Goal: Communication & Community: Share content

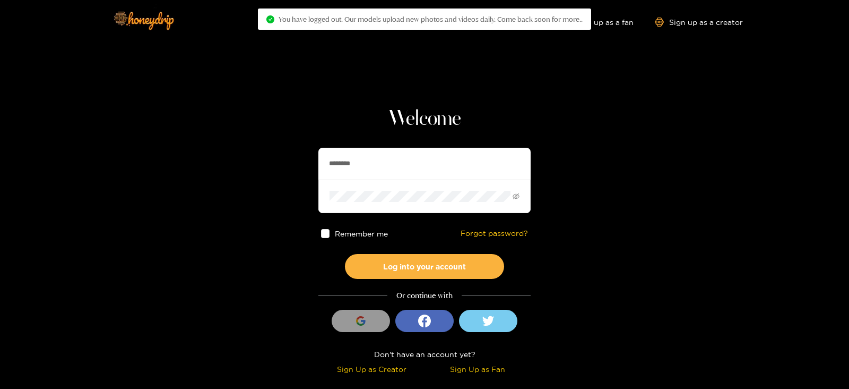
click at [234, 183] on section "Welcome ******** Remember me Forgot password? Log into your account Or continue…" at bounding box center [424, 188] width 849 height 377
type input "**********"
click at [345, 254] on button "Log into your account" at bounding box center [424, 266] width 159 height 25
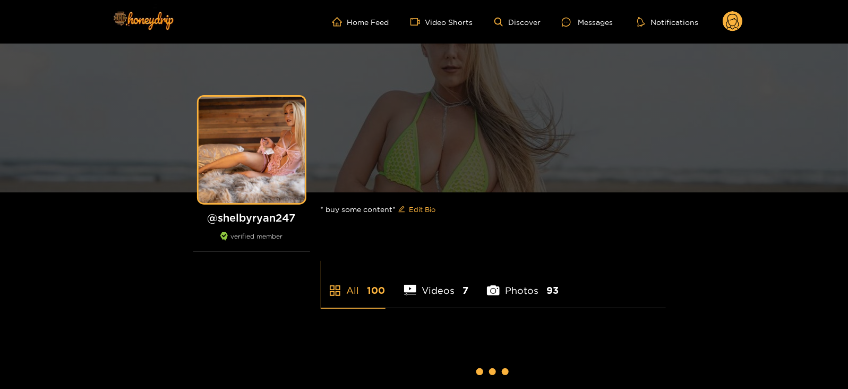
click at [738, 19] on circle at bounding box center [732, 21] width 20 height 20
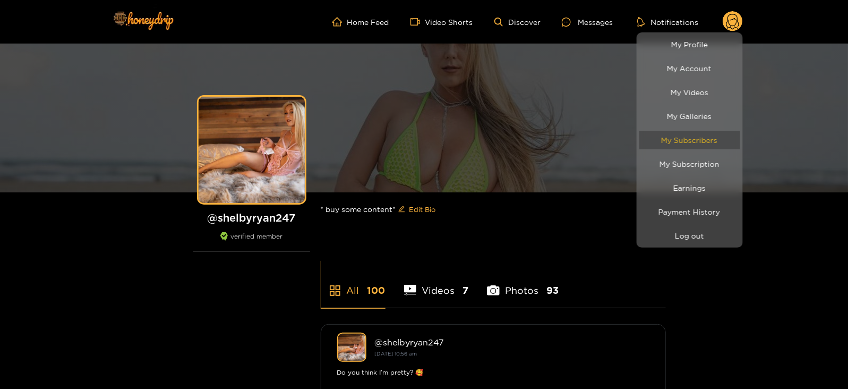
click at [680, 142] on link "My Subscribers" at bounding box center [689, 140] width 101 height 19
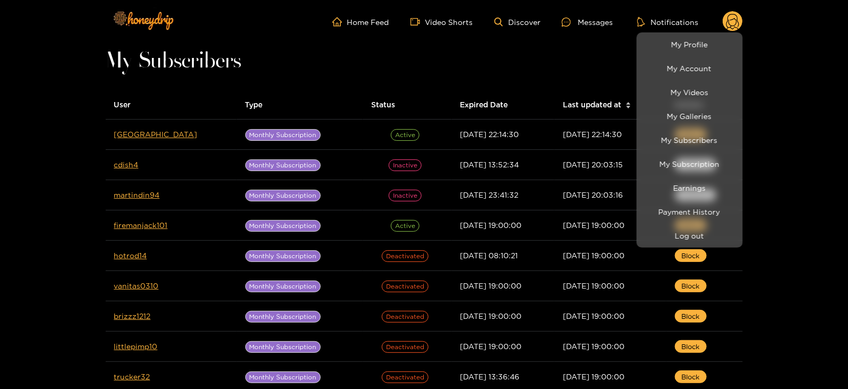
click at [520, 70] on div at bounding box center [424, 194] width 848 height 389
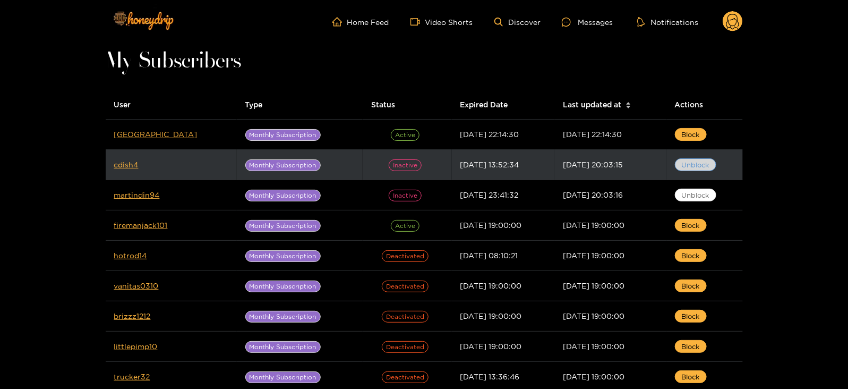
click at [698, 163] on span "Unblock" at bounding box center [695, 164] width 28 height 11
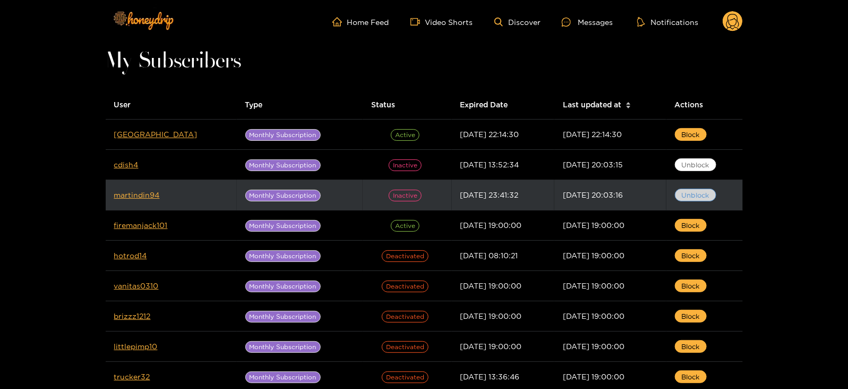
click at [694, 193] on span "Unblock" at bounding box center [695, 194] width 28 height 11
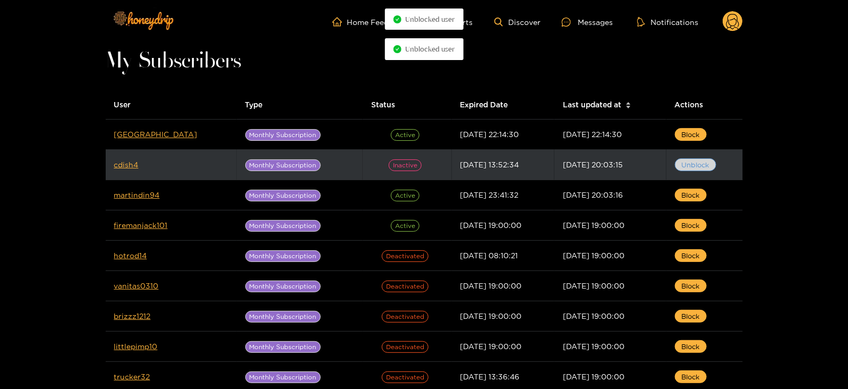
click at [689, 166] on span "Unblock" at bounding box center [695, 164] width 28 height 11
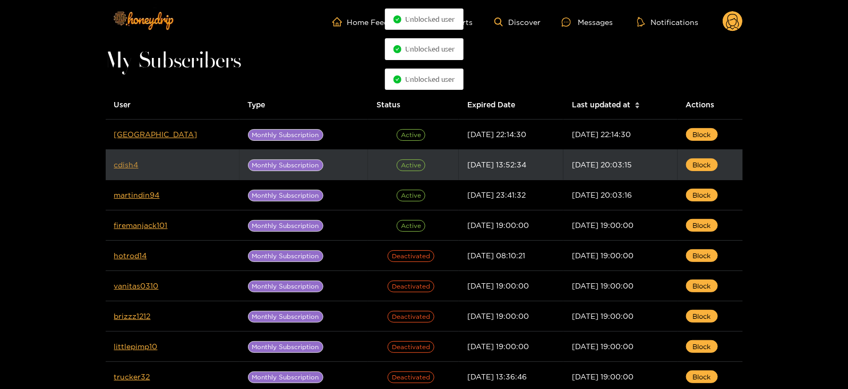
click at [117, 165] on link "cdish4" at bounding box center [126, 164] width 24 height 8
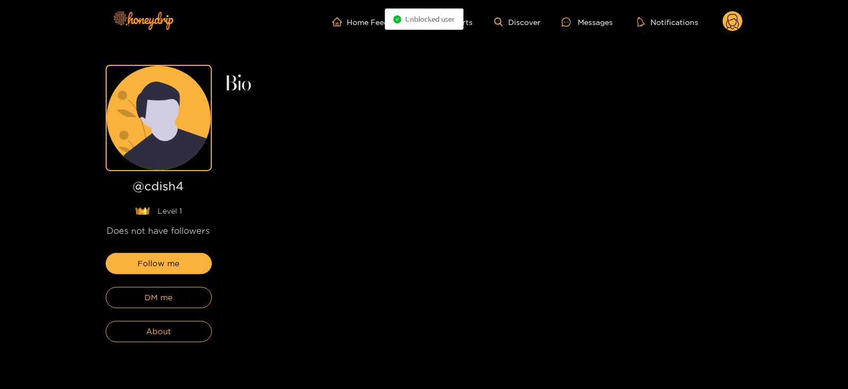
click at [174, 308] on div "Follow me DM me About" at bounding box center [159, 297] width 106 height 89
click at [155, 298] on span "DM me" at bounding box center [158, 297] width 28 height 13
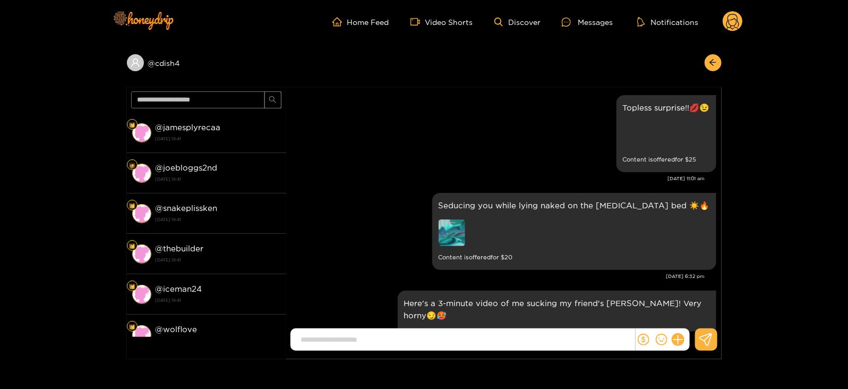
scroll to position [2276, 0]
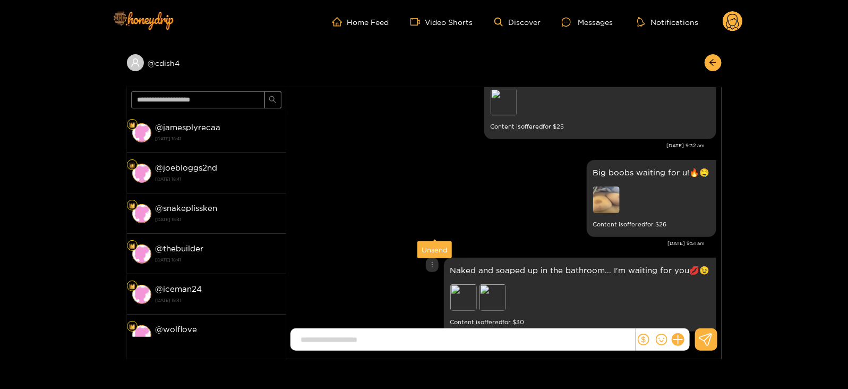
click at [430, 253] on div "Unsend" at bounding box center [434, 249] width 26 height 11
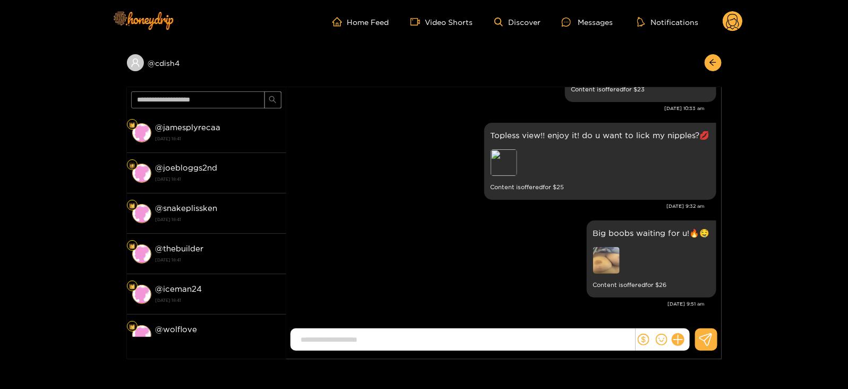
scroll to position [2179, 0]
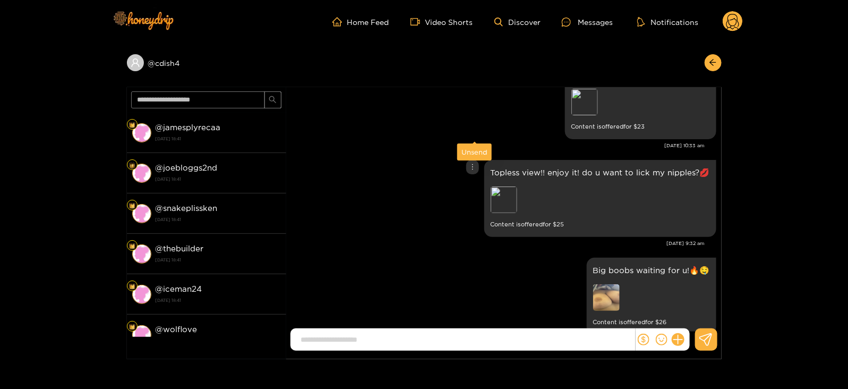
click at [474, 150] on div "Unsend" at bounding box center [474, 151] width 26 height 11
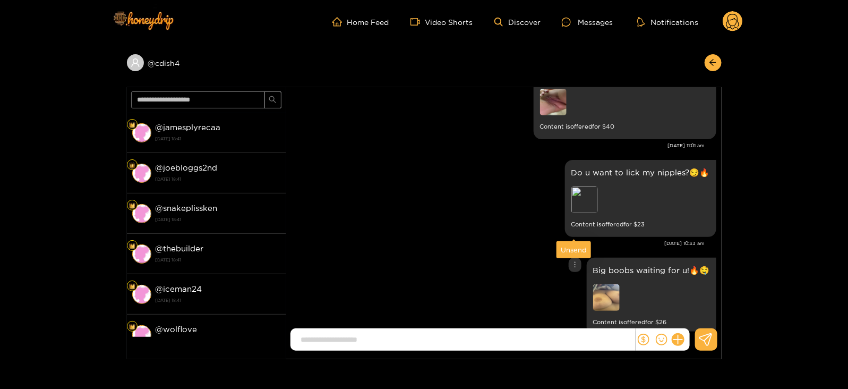
click at [569, 251] on div "Unsend" at bounding box center [573, 249] width 26 height 11
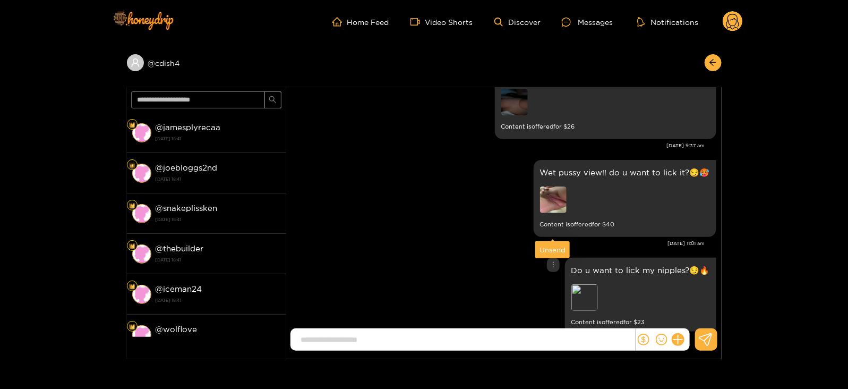
click at [554, 246] on div "Unsend" at bounding box center [552, 249] width 26 height 11
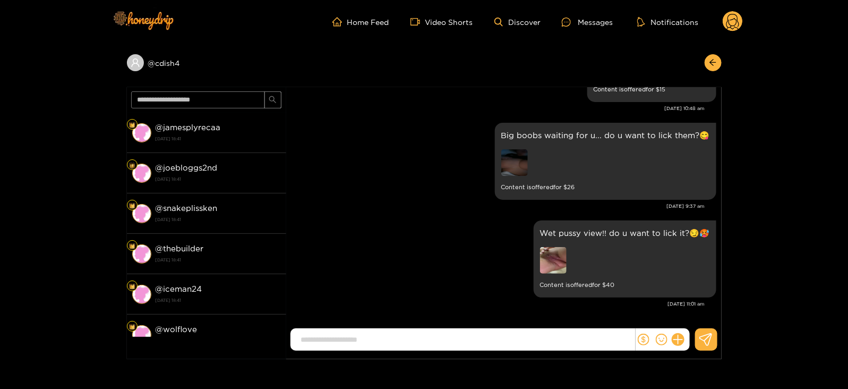
scroll to position [1886, 0]
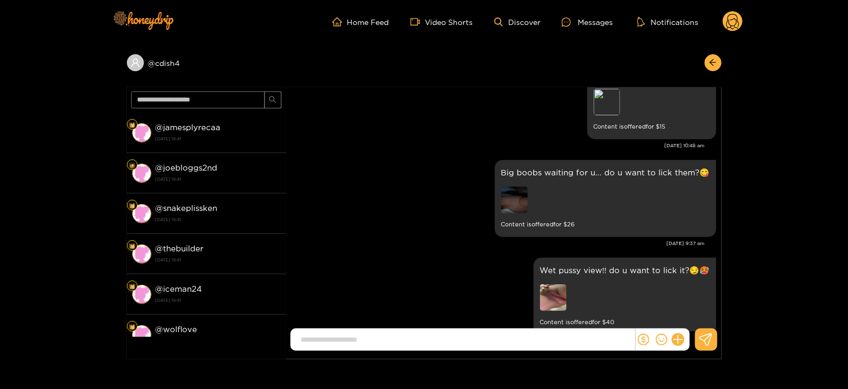
click at [730, 34] on div "Home Feed Video Shorts Discover Messages Notifications 0" at bounding box center [424, 22] width 637 height 44
click at [728, 25] on circle at bounding box center [732, 21] width 20 height 20
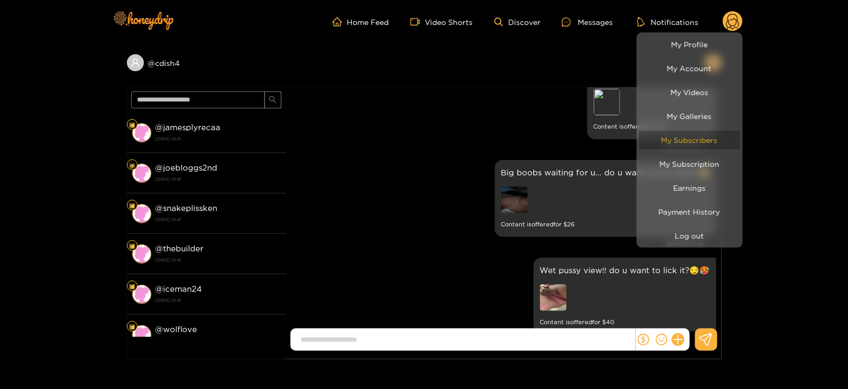
click at [688, 139] on link "My Subscribers" at bounding box center [689, 140] width 101 height 19
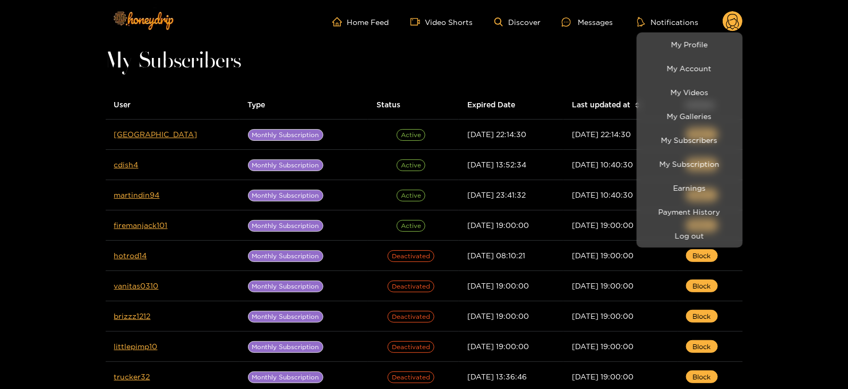
click at [130, 194] on div at bounding box center [424, 194] width 848 height 389
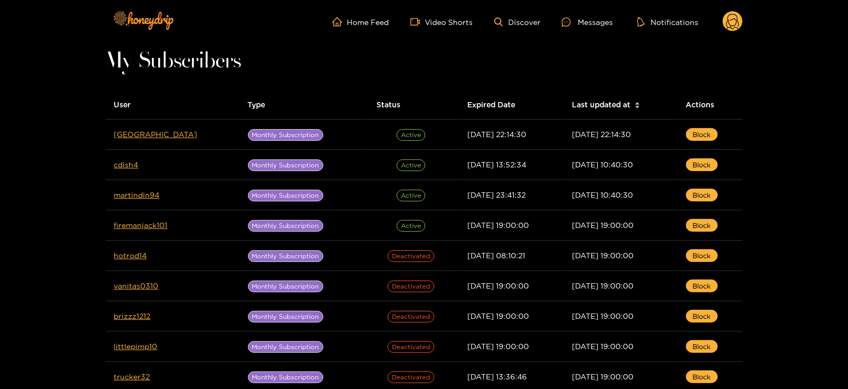
click at [130, 194] on link "martindin94" at bounding box center [137, 195] width 46 height 8
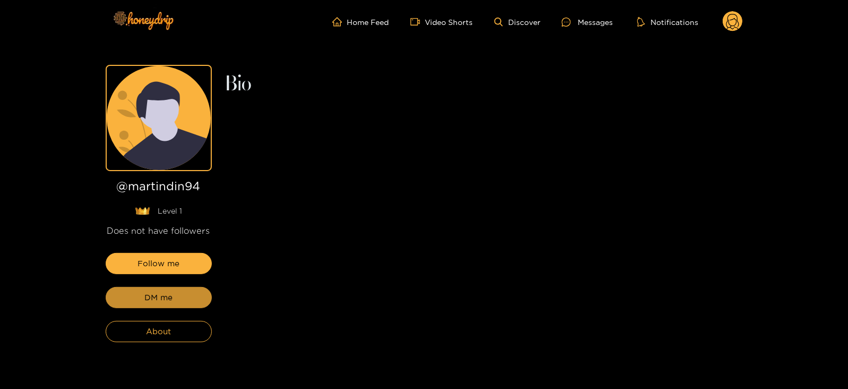
click at [145, 301] on span "DM me" at bounding box center [158, 297] width 28 height 13
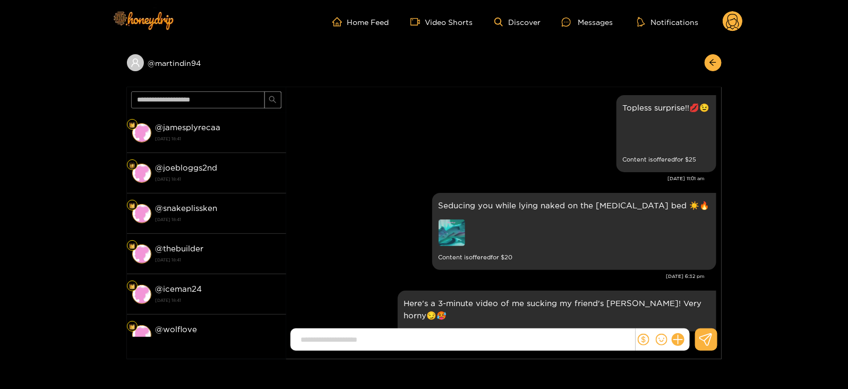
scroll to position [2276, 0]
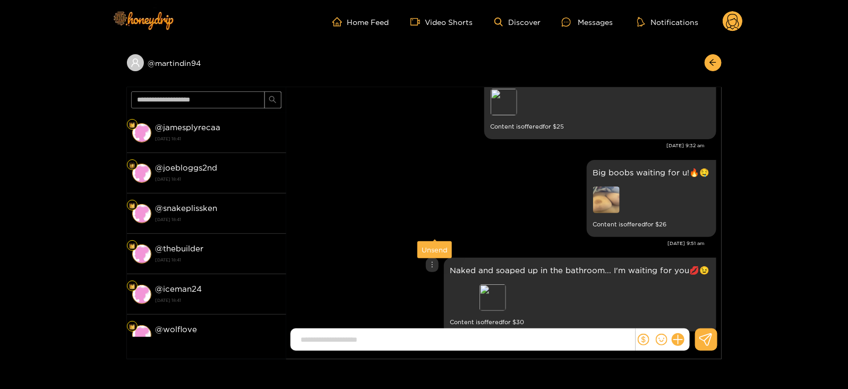
click at [433, 251] on div "Unsend" at bounding box center [434, 249] width 26 height 11
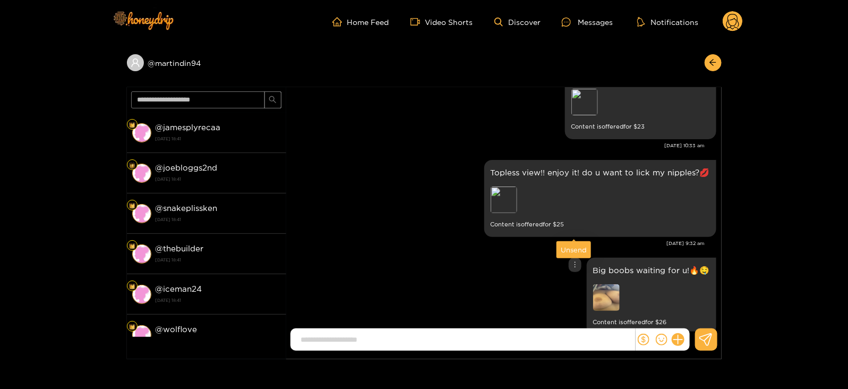
click at [567, 249] on div "Unsend" at bounding box center [573, 249] width 26 height 11
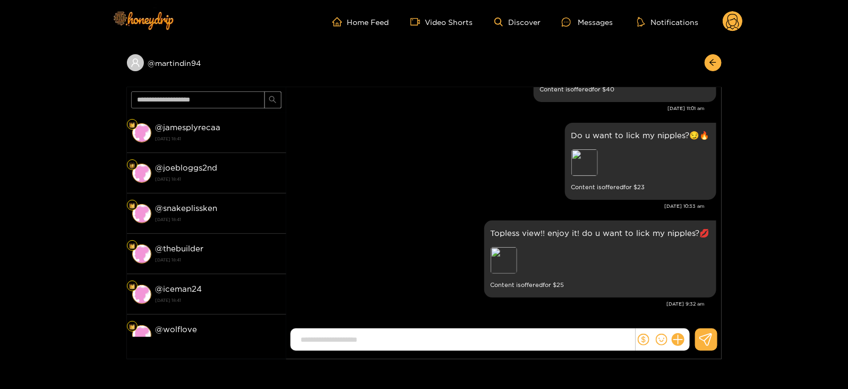
scroll to position [2081, 0]
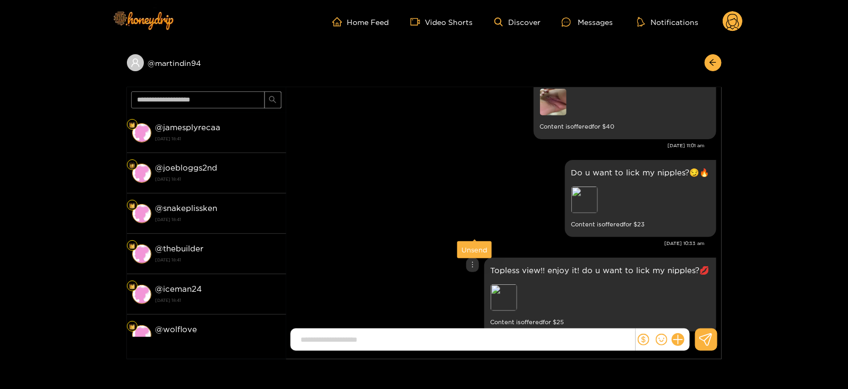
click at [472, 246] on div "Unsend" at bounding box center [474, 249] width 26 height 11
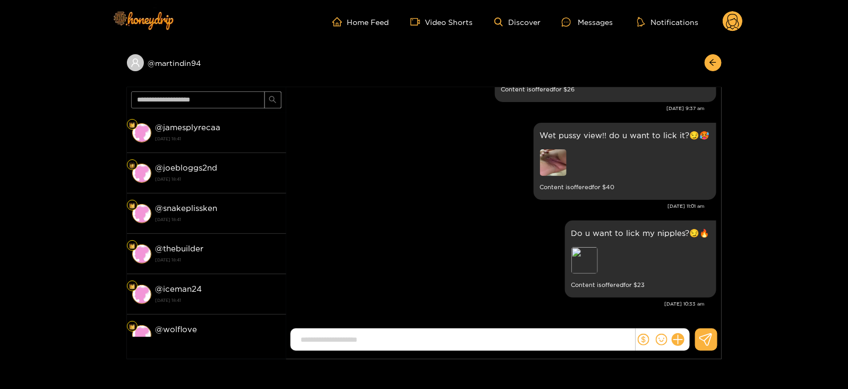
scroll to position [1983, 0]
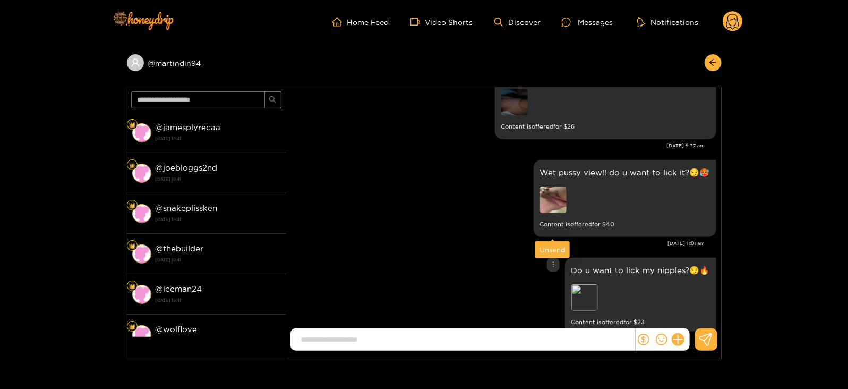
click at [555, 244] on div "Unsend" at bounding box center [552, 249] width 26 height 11
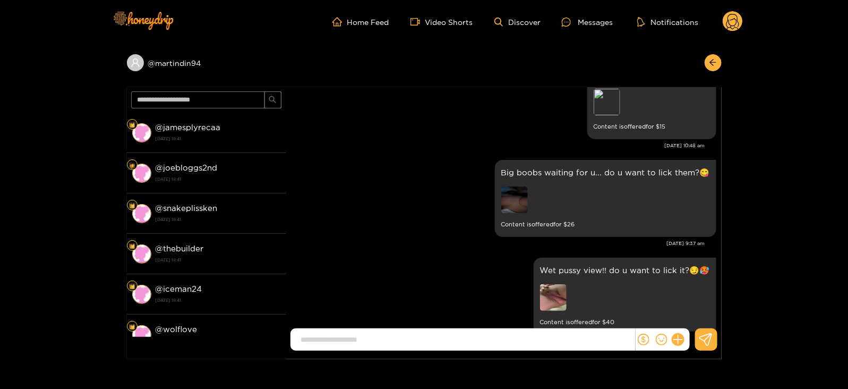
click at [555, 264] on div "Wet pussy view!! do u want to lick it?😏🥵 Content is offered for $ 40" at bounding box center [625, 296] width 170 height 64
click at [734, 18] on icon at bounding box center [732, 23] width 13 height 19
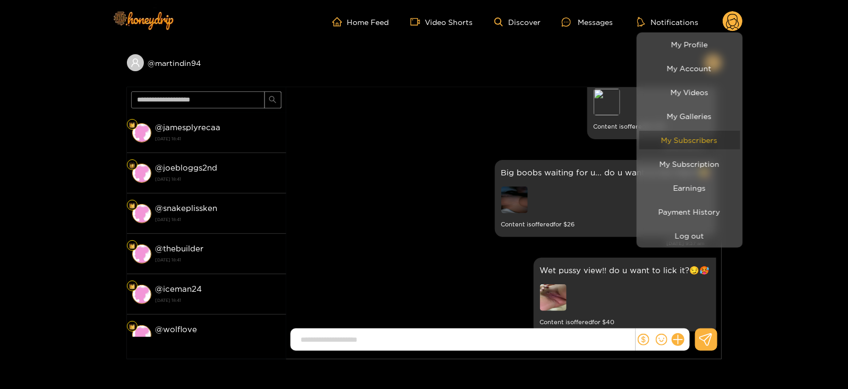
click at [690, 135] on link "My Subscribers" at bounding box center [689, 140] width 101 height 19
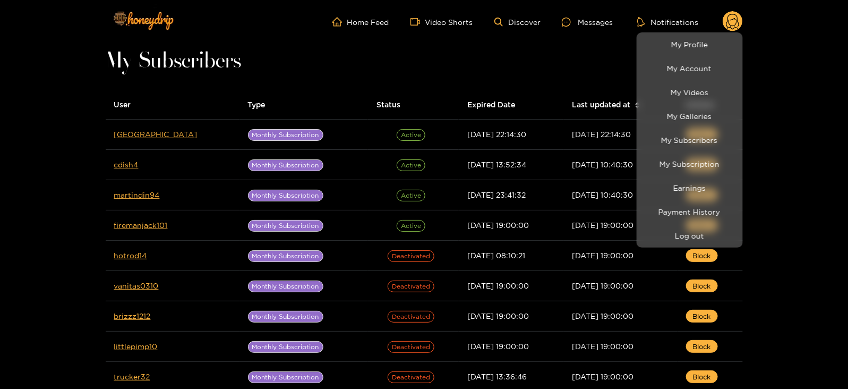
click at [520, 71] on div at bounding box center [424, 194] width 848 height 389
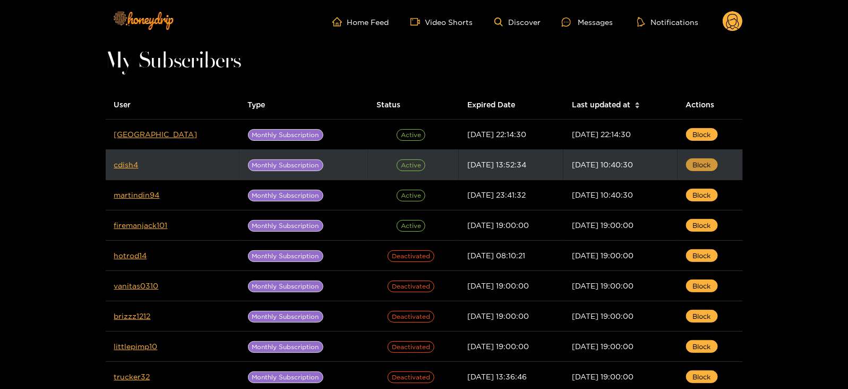
click at [712, 166] on button "Block" at bounding box center [702, 164] width 32 height 13
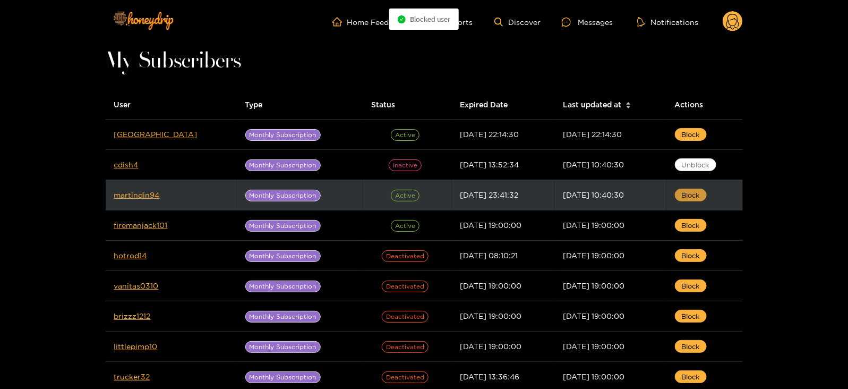
click at [695, 197] on span "Block" at bounding box center [690, 194] width 18 height 11
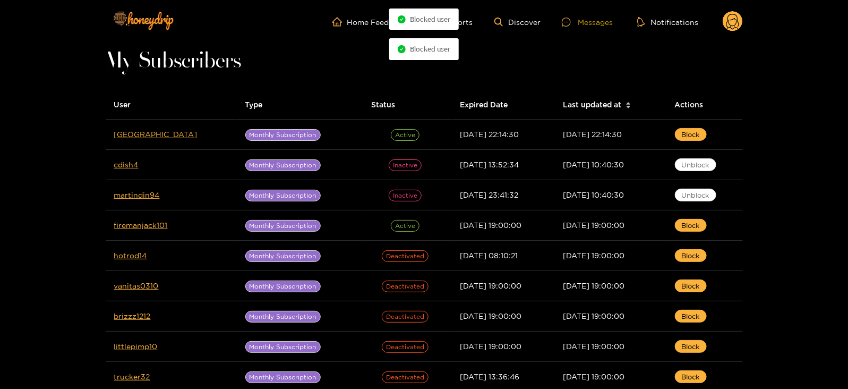
click at [577, 19] on div at bounding box center [570, 22] width 16 height 9
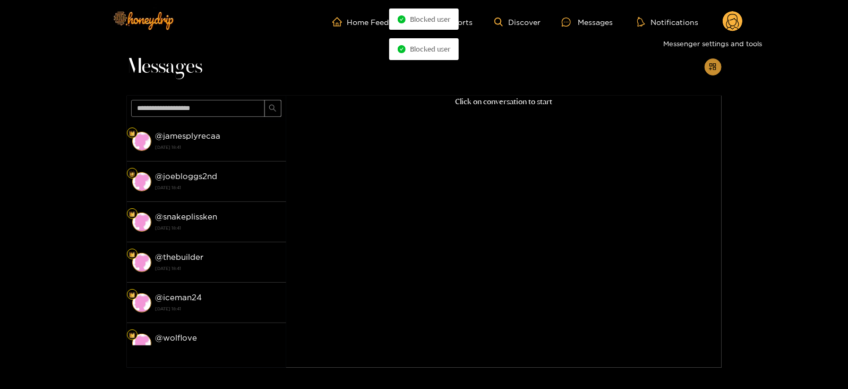
click at [715, 66] on icon "appstore-add" at bounding box center [712, 66] width 7 height 7
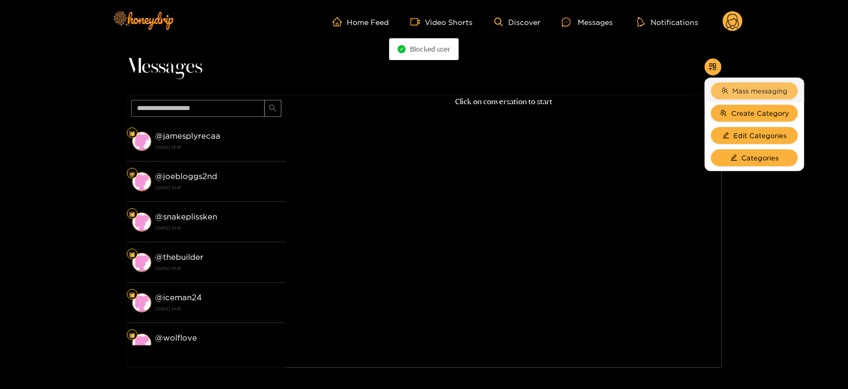
click at [736, 85] on span "Mass messaging" at bounding box center [759, 90] width 55 height 11
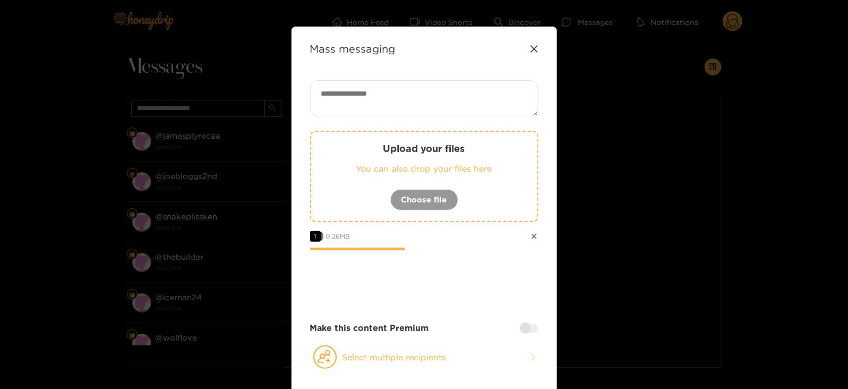
click at [387, 81] on textarea at bounding box center [424, 98] width 228 height 36
paste textarea "****"
type textarea "**********"
click at [353, 344] on button "Select multiple recipients" at bounding box center [424, 356] width 228 height 24
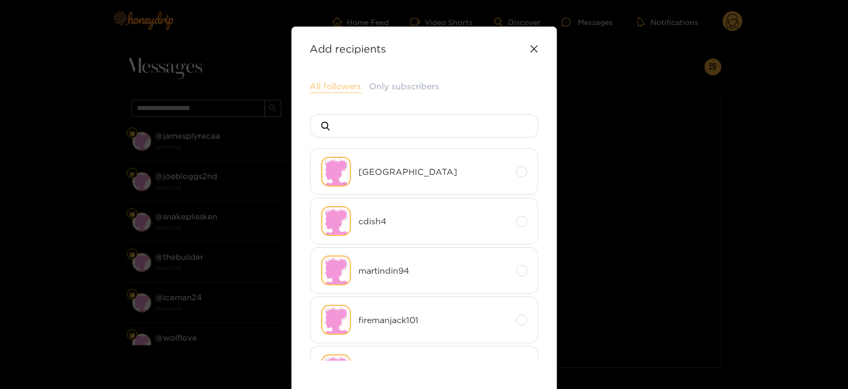
click at [334, 92] on button "All followers" at bounding box center [335, 86] width 51 height 13
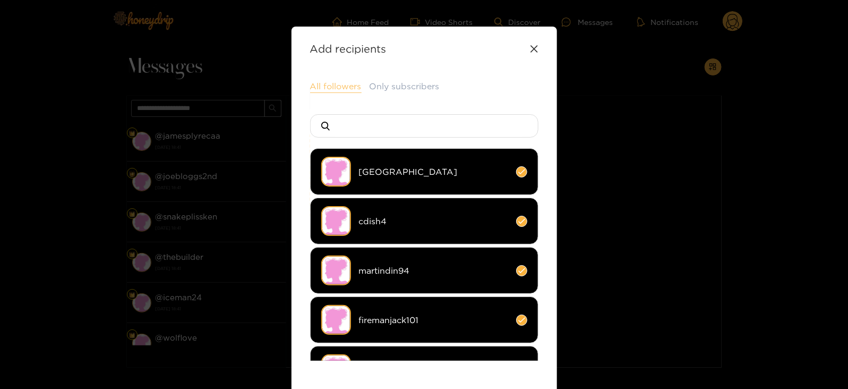
scroll to position [141, 0]
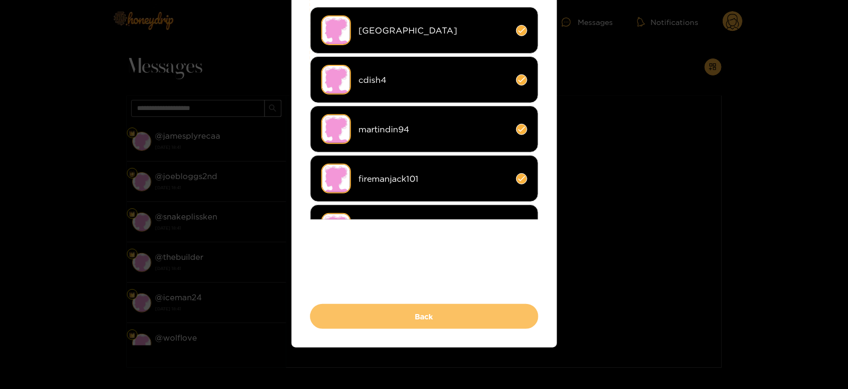
click at [337, 308] on button "Back" at bounding box center [424, 316] width 228 height 25
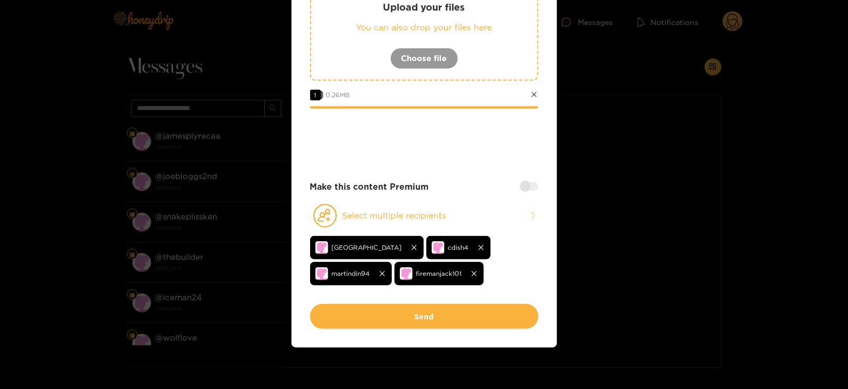
click at [525, 182] on div at bounding box center [529, 186] width 19 height 8
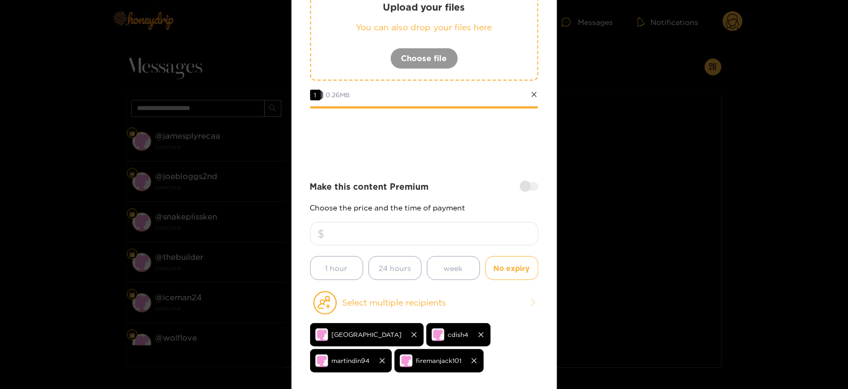
click at [440, 223] on input "number" at bounding box center [424, 233] width 228 height 23
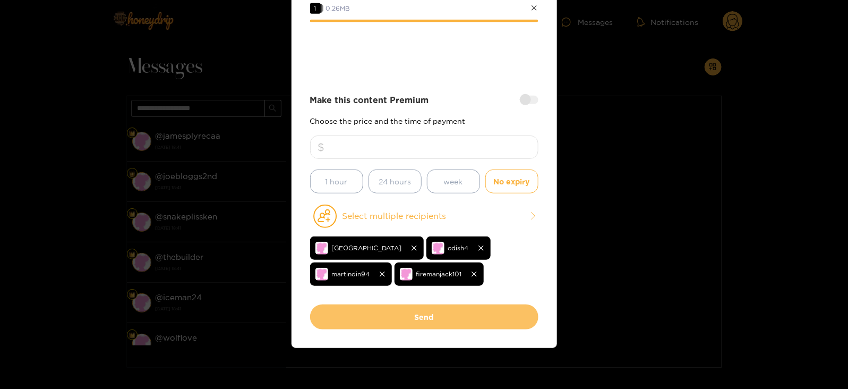
type input "**"
click at [399, 320] on button "Send" at bounding box center [424, 316] width 228 height 25
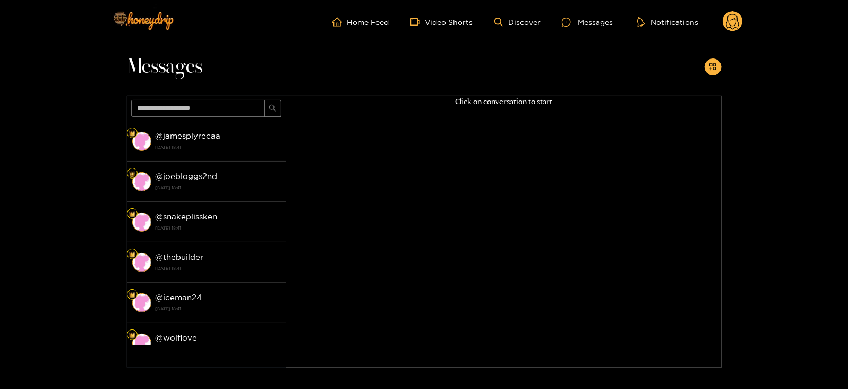
scroll to position [114, 0]
click at [729, 18] on circle at bounding box center [732, 21] width 20 height 20
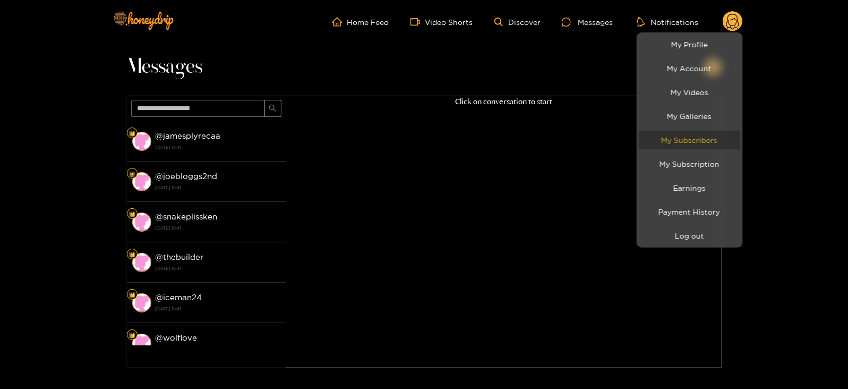
click at [679, 135] on link "My Subscribers" at bounding box center [689, 140] width 101 height 19
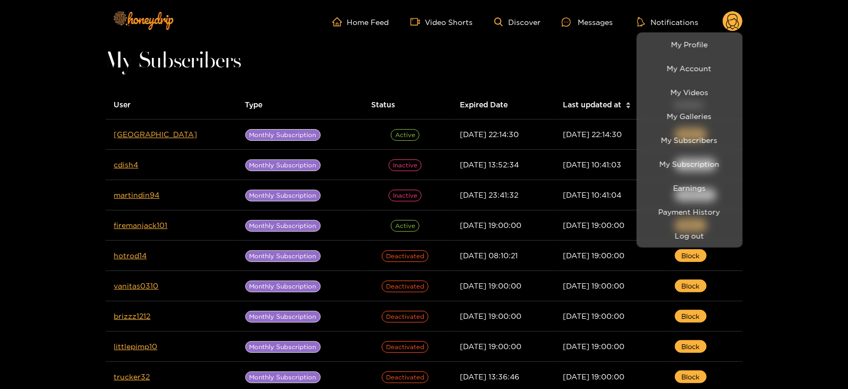
click at [480, 109] on div at bounding box center [424, 194] width 848 height 389
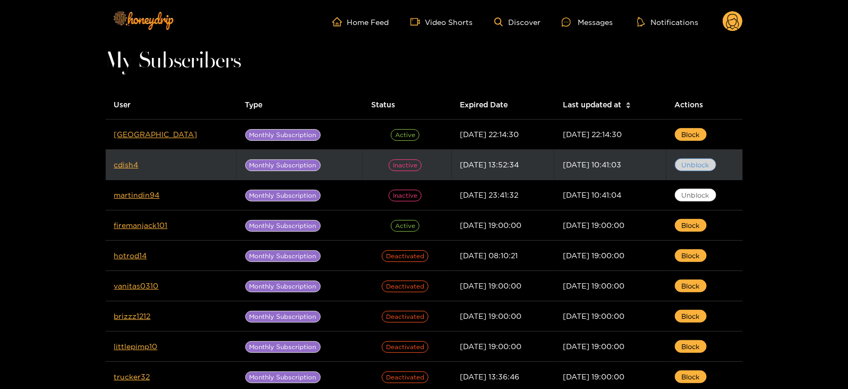
click at [698, 165] on span "Unblock" at bounding box center [695, 164] width 28 height 11
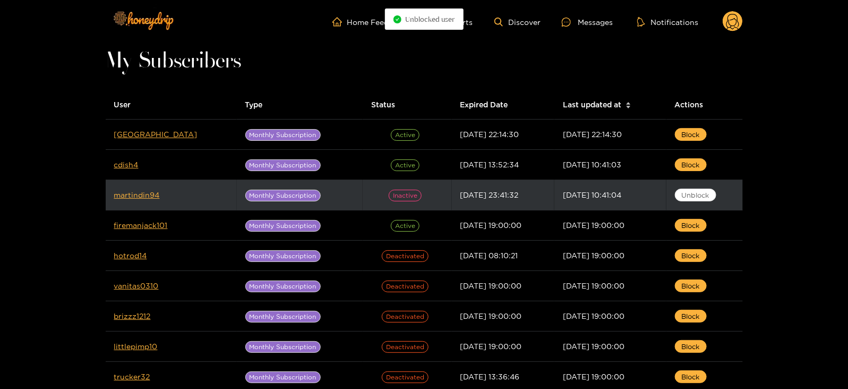
click at [688, 186] on td "Unblock" at bounding box center [704, 195] width 76 height 30
click at [685, 192] on span "Unblock" at bounding box center [695, 194] width 28 height 11
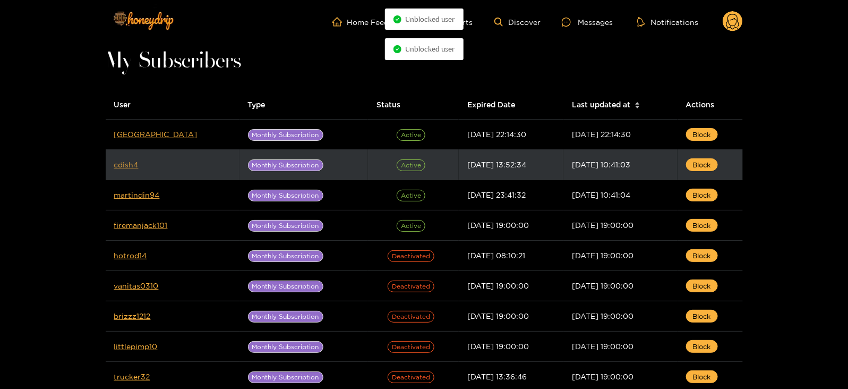
click at [125, 165] on link "cdish4" at bounding box center [126, 164] width 24 height 8
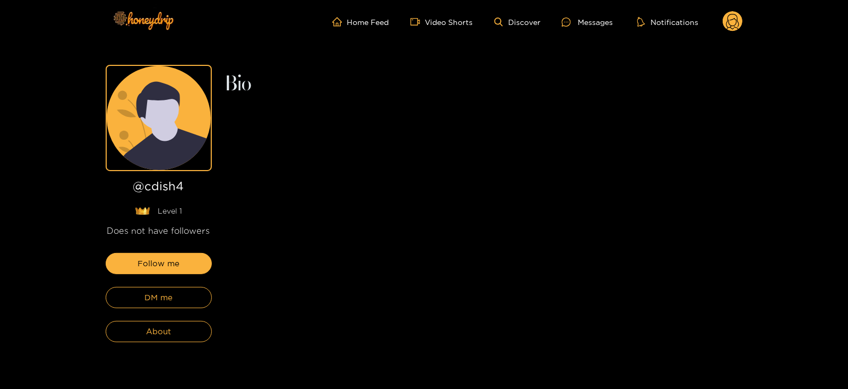
click at [140, 283] on div "Follow me DM me About" at bounding box center [159, 297] width 106 height 89
click at [143, 287] on button "DM me" at bounding box center [159, 297] width 106 height 21
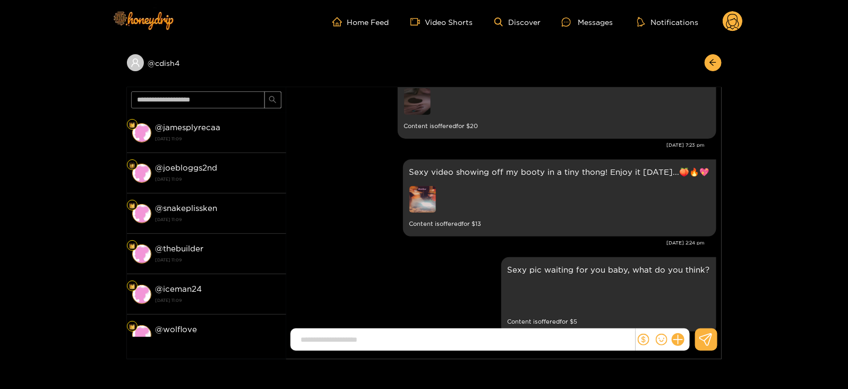
scroll to position [2313, 0]
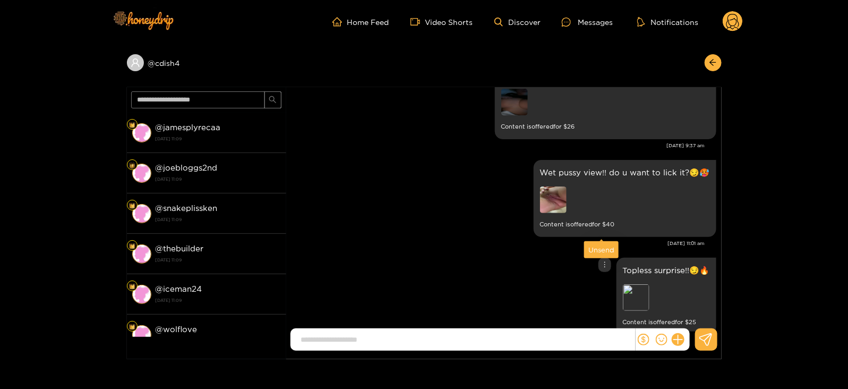
click at [599, 251] on div "Unsend" at bounding box center [601, 249] width 26 height 11
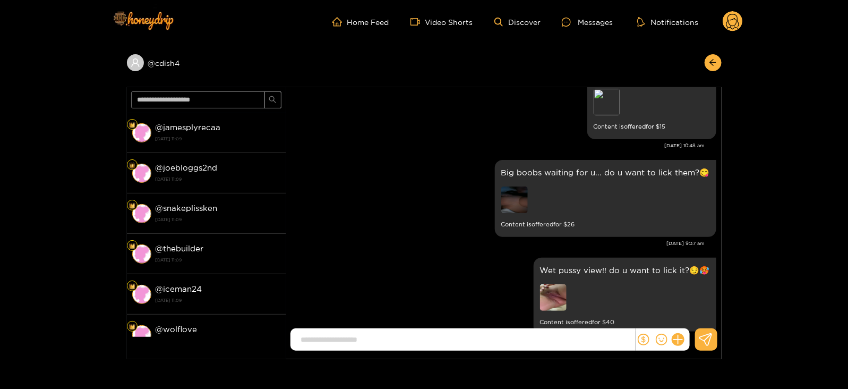
click at [730, 18] on circle at bounding box center [732, 21] width 20 height 20
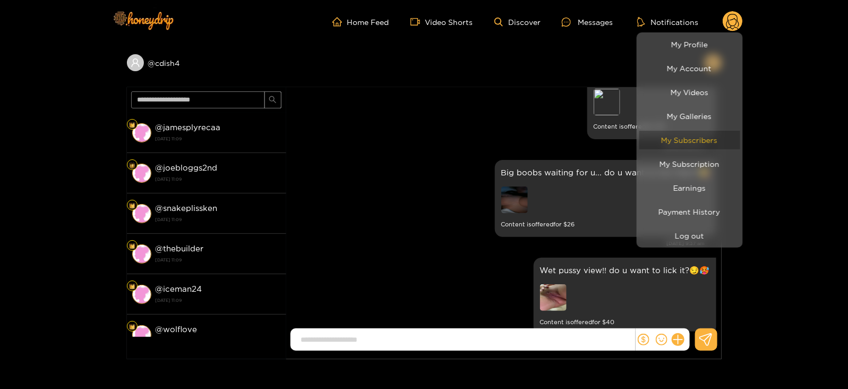
click at [686, 136] on link "My Subscribers" at bounding box center [689, 140] width 101 height 19
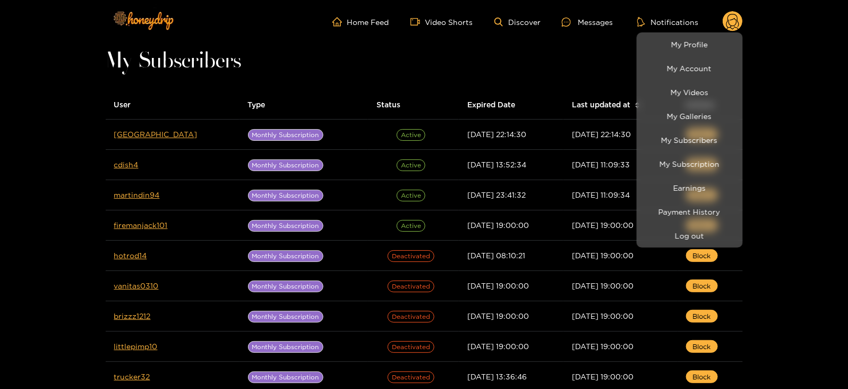
click at [134, 197] on div at bounding box center [424, 194] width 848 height 389
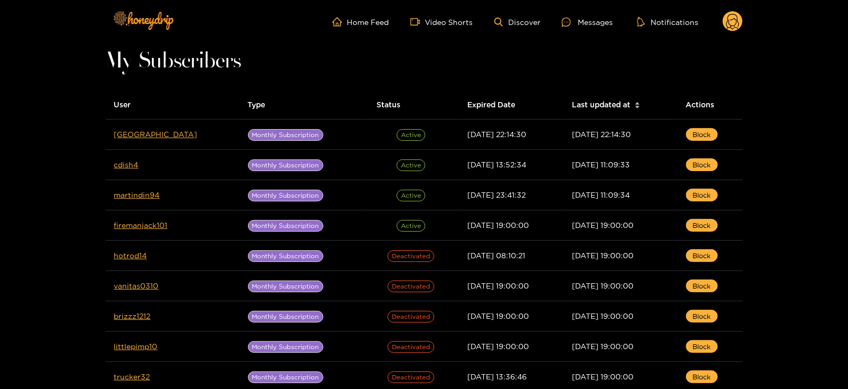
click at [134, 197] on link "martindin94" at bounding box center [137, 195] width 46 height 8
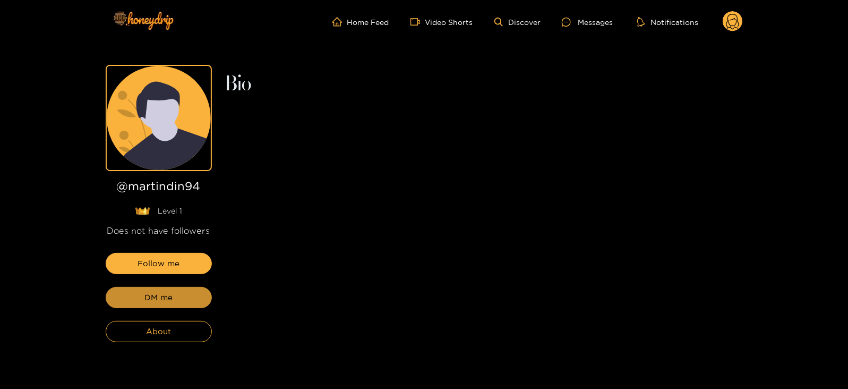
click at [170, 301] on span "DM me" at bounding box center [158, 297] width 28 height 13
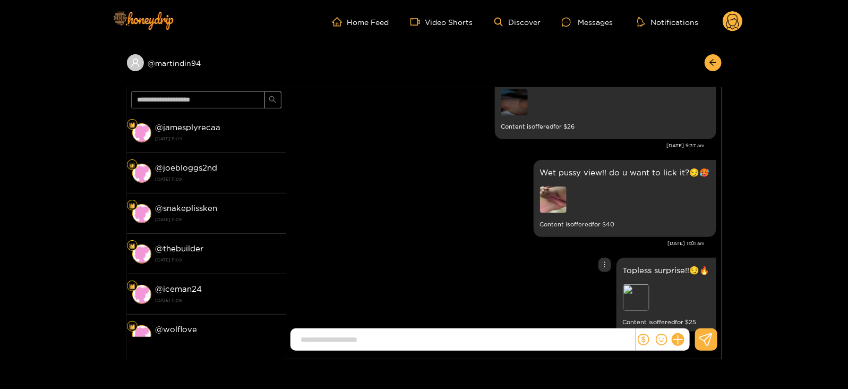
scroll to position [78, 0]
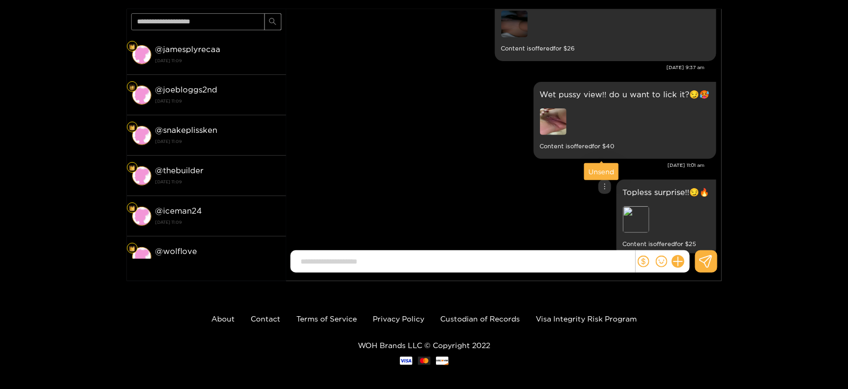
click at [597, 176] on div "Unsend" at bounding box center [601, 171] width 26 height 11
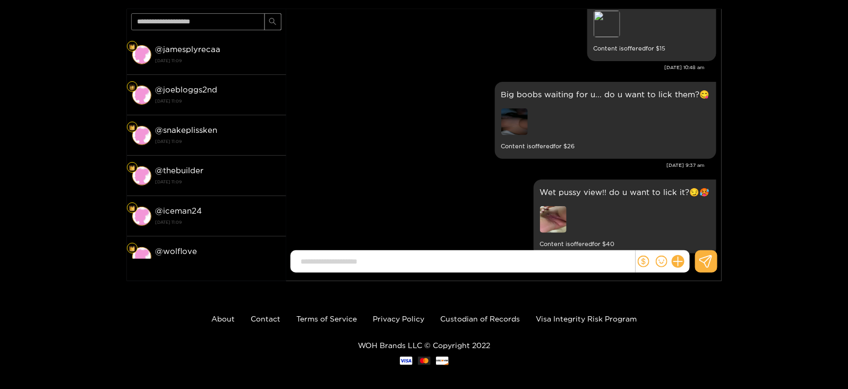
scroll to position [0, 0]
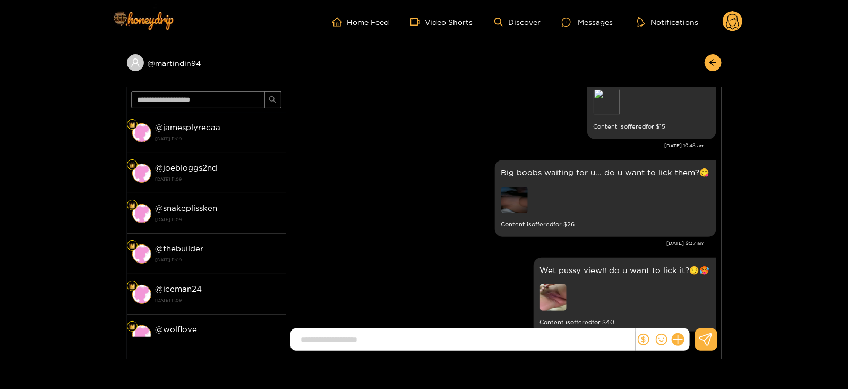
click at [728, 22] on circle at bounding box center [732, 21] width 20 height 20
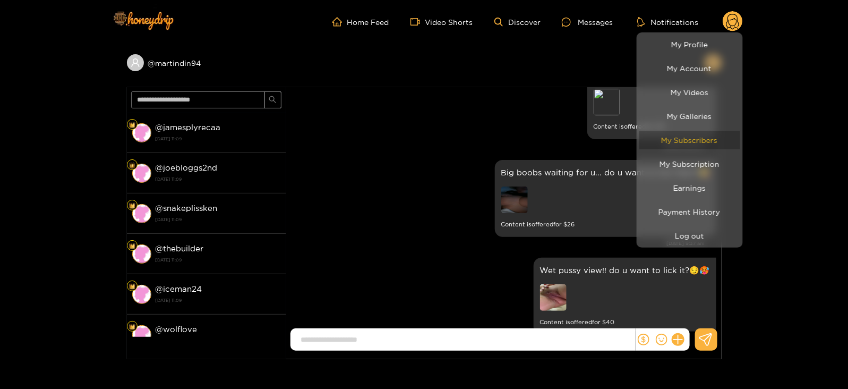
click at [672, 146] on link "My Subscribers" at bounding box center [689, 140] width 101 height 19
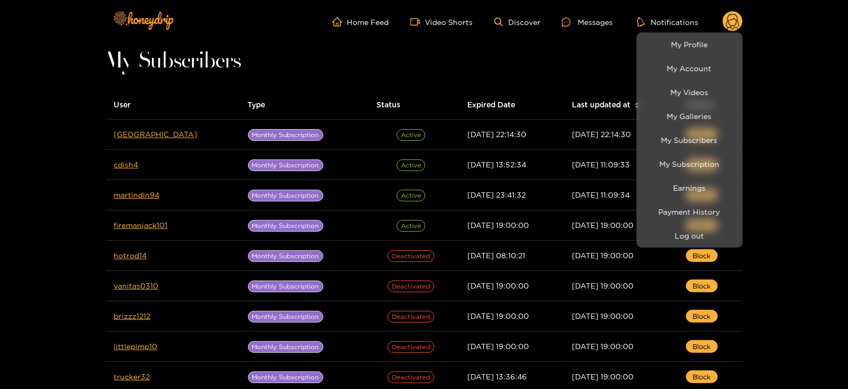
click at [89, 152] on div at bounding box center [424, 194] width 848 height 389
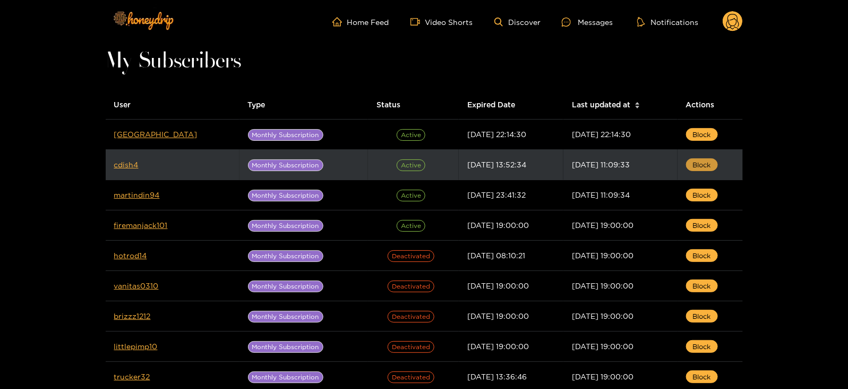
click at [698, 163] on span "Block" at bounding box center [702, 164] width 18 height 11
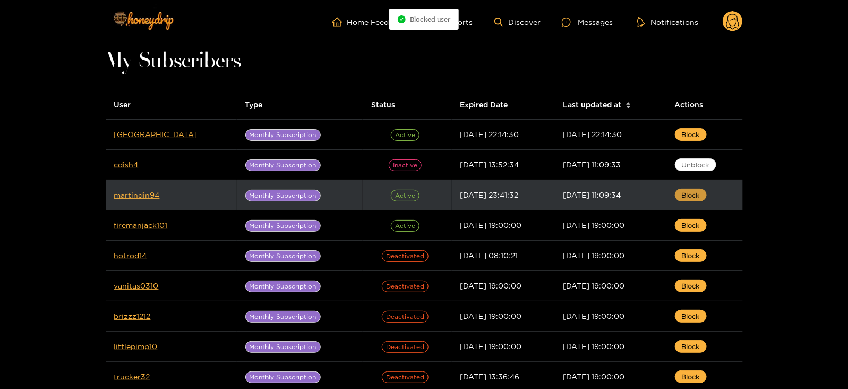
click at [692, 199] on span "Block" at bounding box center [690, 194] width 18 height 11
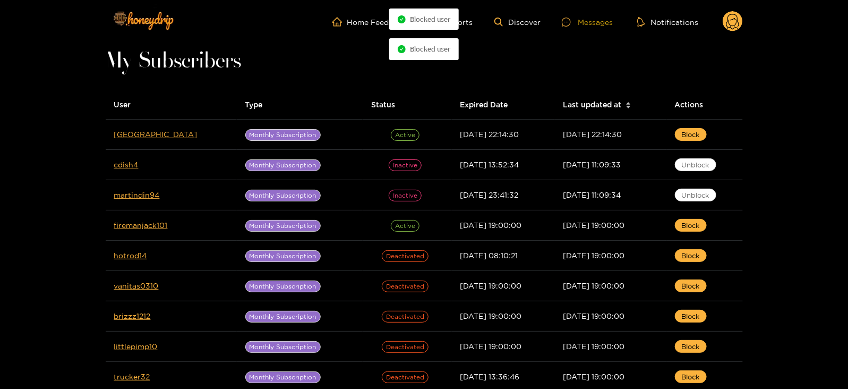
click at [571, 25] on div at bounding box center [570, 22] width 16 height 9
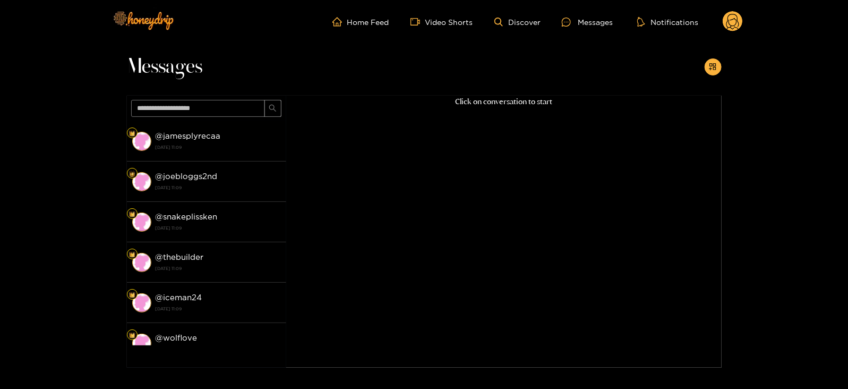
click at [730, 20] on circle at bounding box center [732, 21] width 20 height 20
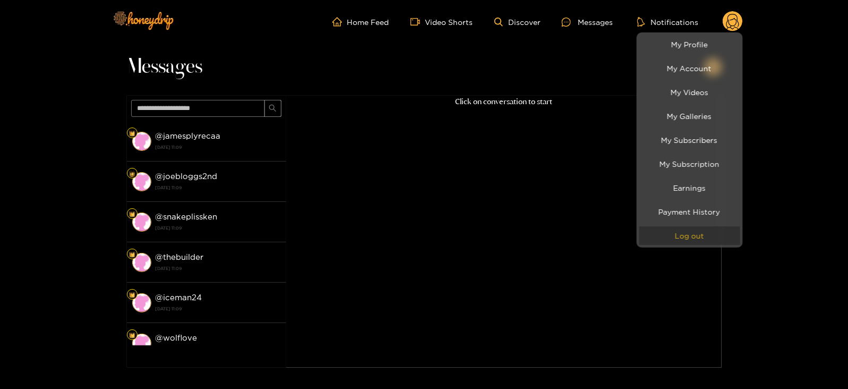
click at [673, 234] on button "Log out" at bounding box center [689, 235] width 101 height 19
